Goal: Transaction & Acquisition: Purchase product/service

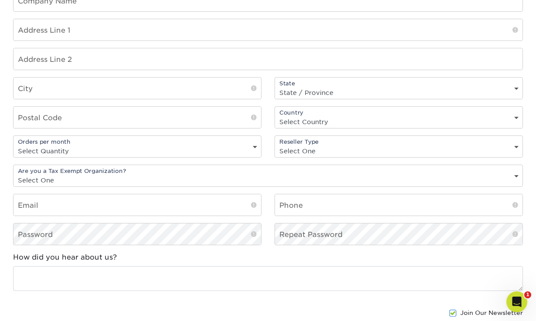
scroll to position [745, 0]
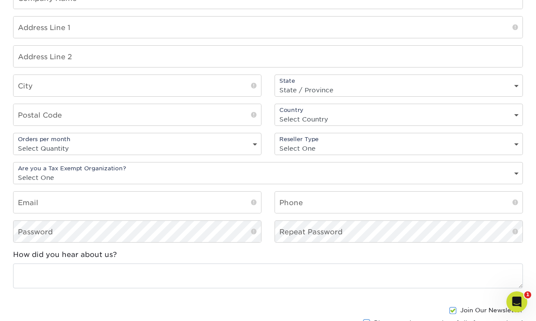
click at [295, 139] on div "Reseller Type Select One freelance graphic designer print broker / reseller pri…" at bounding box center [399, 144] width 248 height 22
click at [295, 143] on select "Select One freelance graphic designer print broker / reseller print shop other" at bounding box center [399, 148] width 248 height 13
click at [233, 142] on select "Select Quantity 1 - 9 10 - 19 20 or more" at bounding box center [138, 148] width 248 height 13
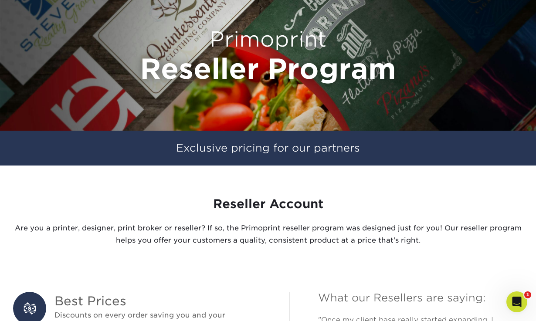
scroll to position [2, 0]
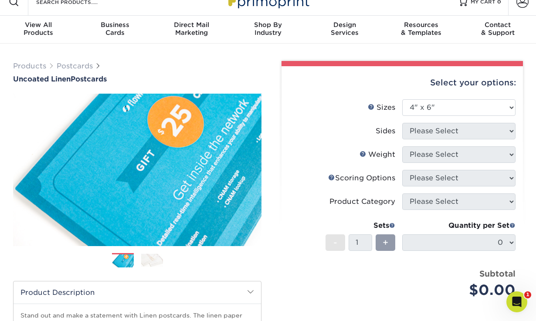
click at [432, 103] on select "Please Select 1.5" x 7" 2" x 6" 2" x 8" 2.12" x 5.5" 2.75" x 4.25" 2.75" x 8.5"…" at bounding box center [458, 107] width 113 height 17
select select "3.50x5.50"
click at [402, 99] on select "Please Select 1.5" x 7" 2" x 6" 2" x 8" 2.12" x 5.5" 2.75" x 4.25" 2.75" x 8.5"…" at bounding box center [458, 107] width 113 height 17
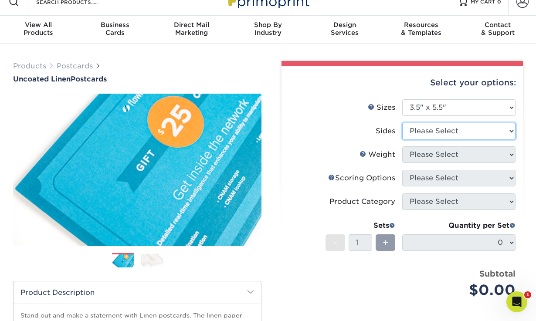
click at [428, 131] on select "Please Select Print Both Sides Print Front Only" at bounding box center [458, 131] width 113 height 17
select select "13abbda7-1d64-4f25-8bb2-c179b224825d"
click at [402, 123] on select "Please Select Print Both Sides Print Front Only" at bounding box center [458, 131] width 113 height 17
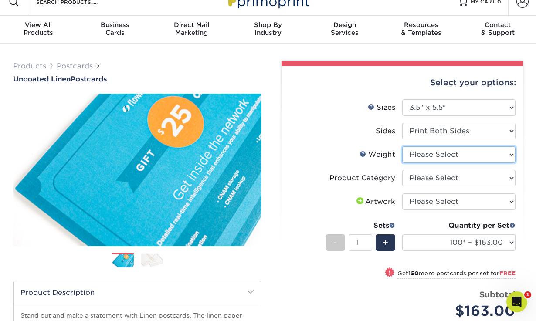
click at [421, 155] on select "Please Select 100LB" at bounding box center [458, 154] width 113 height 17
select select "100LB"
click at [402, 146] on select "Please Select 100LB" at bounding box center [458, 154] width 113 height 17
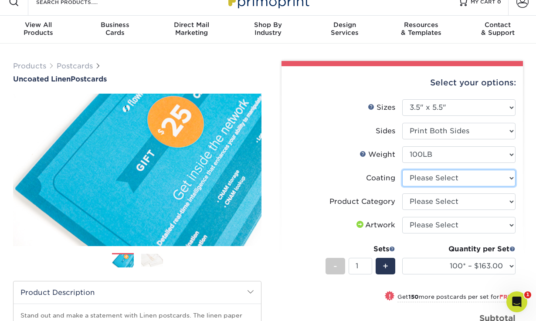
click at [421, 180] on select at bounding box center [458, 178] width 113 height 17
select select "3e7618de-abca-4bda-9f97-8b9129e913d8"
click at [402, 170] on select at bounding box center [458, 178] width 113 height 17
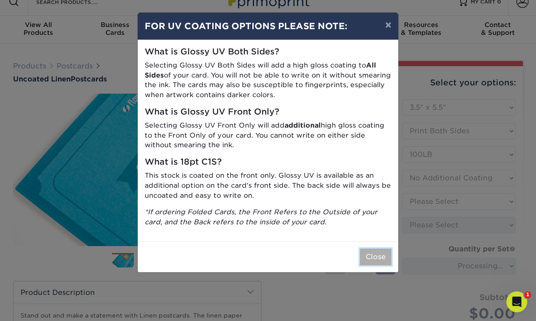
click at [369, 257] on button "Close" at bounding box center [375, 257] width 31 height 17
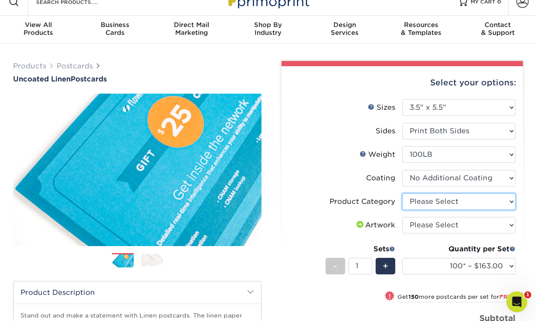
click at [428, 200] on select "Please Select Postcards" at bounding box center [458, 202] width 113 height 17
select select "9b7272e0-d6c8-4c3c-8e97-d3a1bcdab858"
click at [402, 194] on select "Please Select Postcards" at bounding box center [458, 202] width 113 height 17
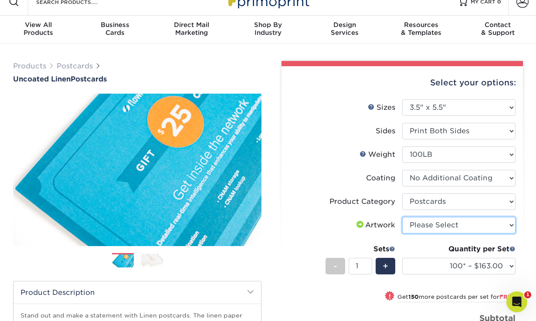
click at [418, 223] on select "Please Select I will upload files I need a design - $150" at bounding box center [458, 225] width 113 height 17
select select "upload"
click at [402, 217] on select "Please Select I will upload files I need a design - $150" at bounding box center [458, 225] width 113 height 17
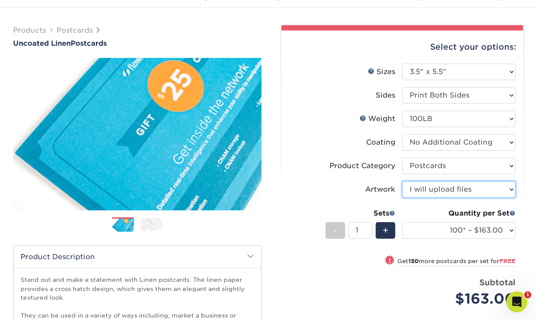
scroll to position [54, 0]
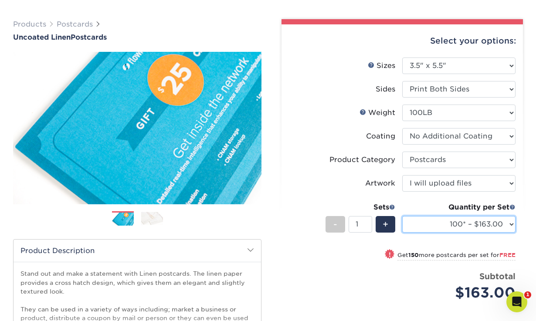
click at [430, 225] on select "100* – $163.00 250* – $163.00 500* – $166.00 1000 – $209.00 2500 – $341.00 5000…" at bounding box center [458, 224] width 113 height 17
select select "500* – $166.00"
click at [402, 216] on select "100* – $163.00 250* – $163.00 500* – $166.00 1000 – $209.00 2500 – $341.00 5000…" at bounding box center [458, 224] width 113 height 17
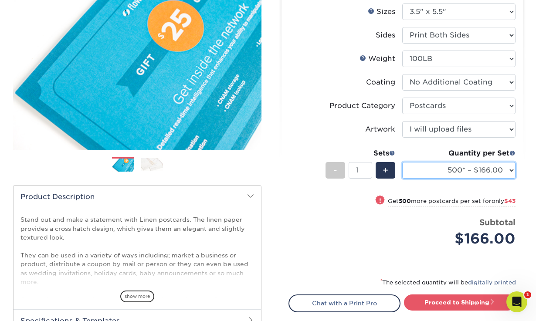
scroll to position [119, 0]
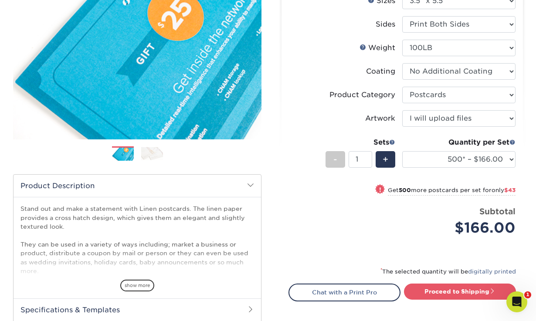
click at [154, 151] on img at bounding box center [152, 154] width 22 height 14
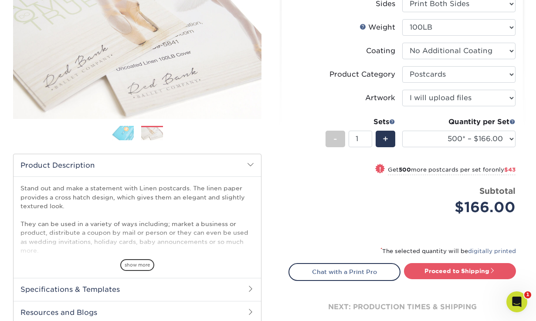
scroll to position [142, 0]
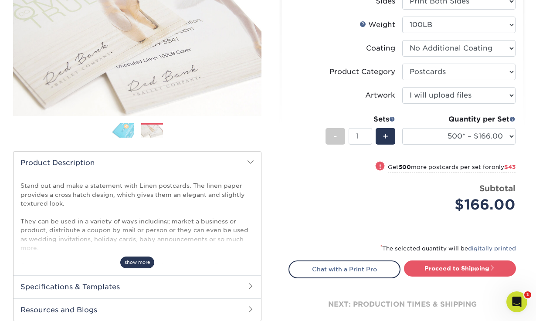
click at [140, 261] on span "show more" at bounding box center [137, 263] width 34 height 12
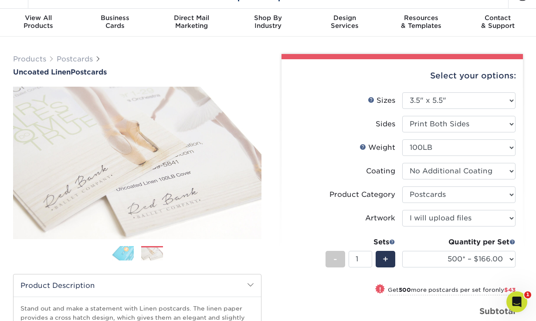
scroll to position [0, 0]
